Goal: Information Seeking & Learning: Learn about a topic

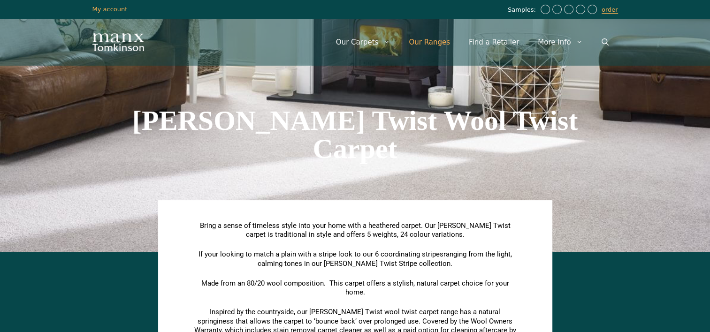
click at [437, 46] on link "Our Ranges" at bounding box center [429, 42] width 60 height 28
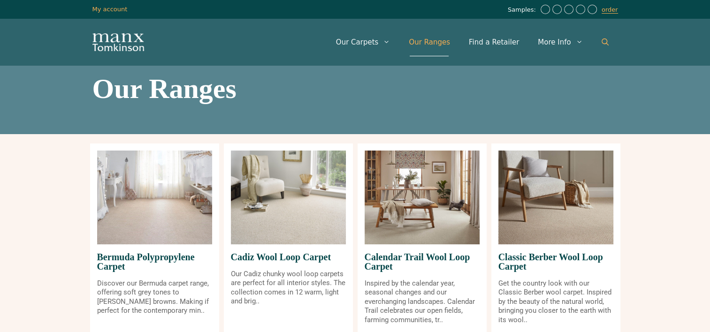
click at [603, 38] on link "Open Search Bar" at bounding box center [605, 42] width 26 height 28
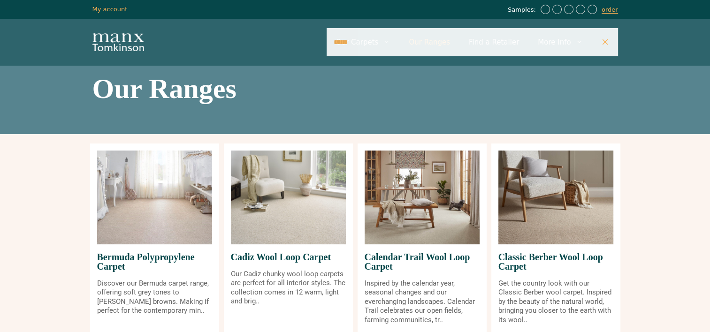
type input "*****"
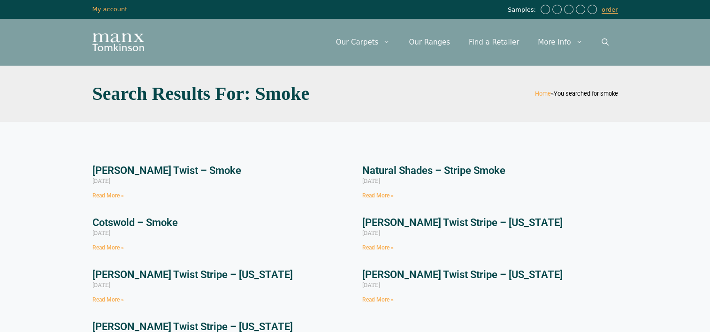
click at [196, 167] on link "[PERSON_NAME] Twist – Smoke" at bounding box center [166, 171] width 149 height 12
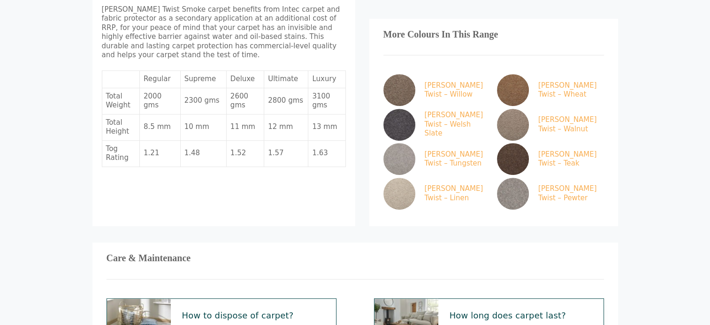
scroll to position [422, 0]
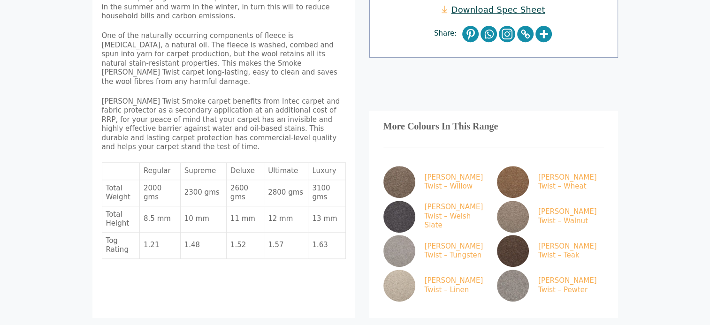
click at [77, 242] on div "Home / Tomkinson Twist Wool Twist Carpet / Tomkinson Twist – Smoke Range Descri…" at bounding box center [355, 65] width 563 height 844
